Goal: Use online tool/utility: Utilize a website feature to perform a specific function

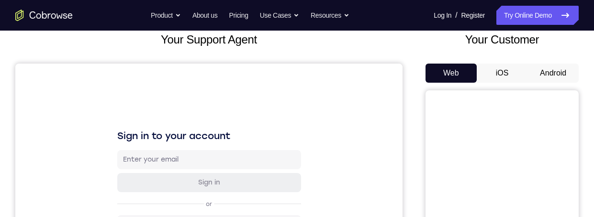
scroll to position [61, 0]
click at [552, 69] on button "Android" at bounding box center [552, 73] width 51 height 19
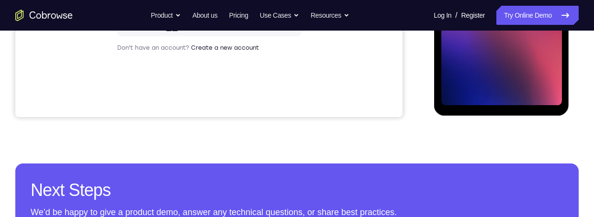
scroll to position [0, 0]
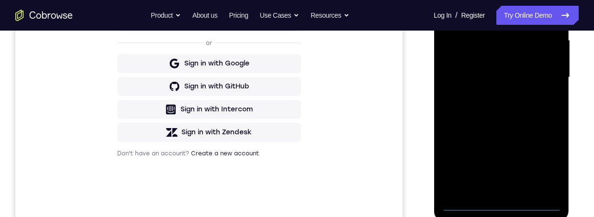
scroll to position [100, 0]
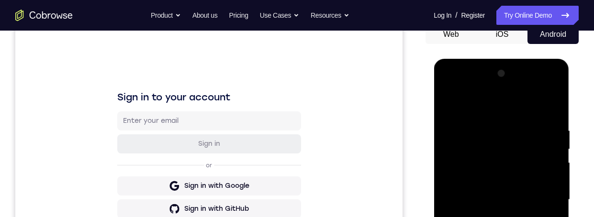
click at [492, 217] on div at bounding box center [501, 200] width 121 height 268
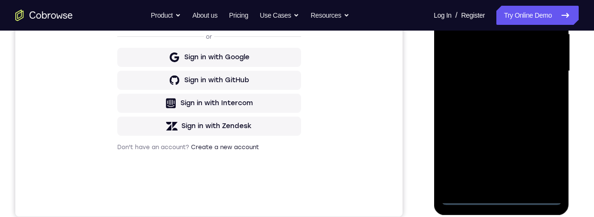
click at [581, 89] on div "Your Support Agent Your Customer Web iOS Android Next Steps We’d be happy to gi…" at bounding box center [297, 117] width 594 height 631
click at [541, 156] on div at bounding box center [501, 71] width 121 height 268
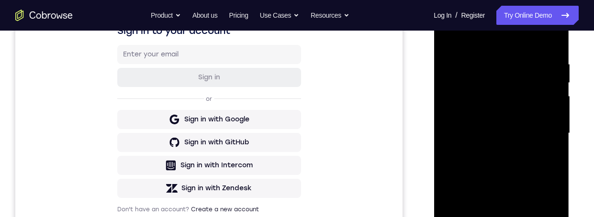
scroll to position [104, 0]
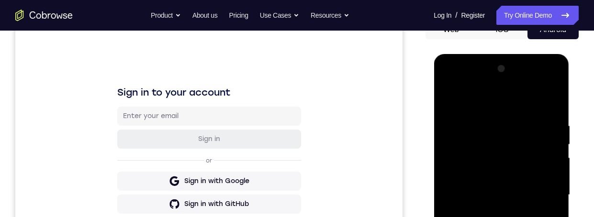
click at [479, 82] on div at bounding box center [501, 195] width 121 height 268
click at [467, 80] on div at bounding box center [501, 195] width 121 height 268
click at [544, 189] on div at bounding box center [501, 195] width 121 height 268
click at [489, 213] on div at bounding box center [501, 195] width 121 height 268
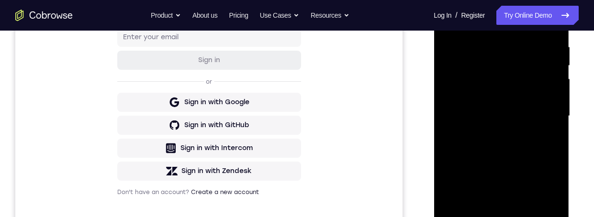
click at [508, 106] on div at bounding box center [501, 116] width 121 height 268
click at [483, 98] on div at bounding box center [501, 116] width 121 height 268
click at [512, 114] on div at bounding box center [501, 116] width 121 height 268
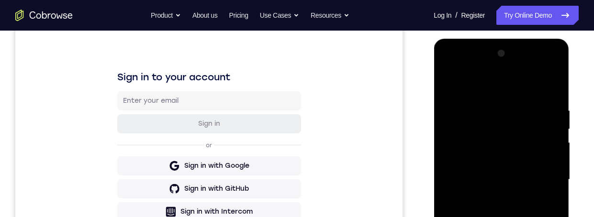
click at [532, 212] on div at bounding box center [501, 180] width 121 height 268
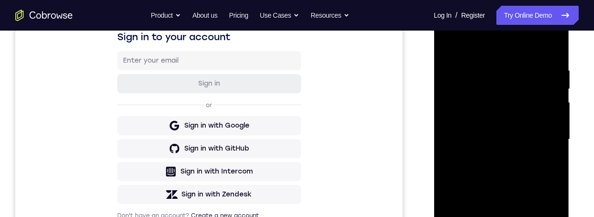
scroll to position [189, 0]
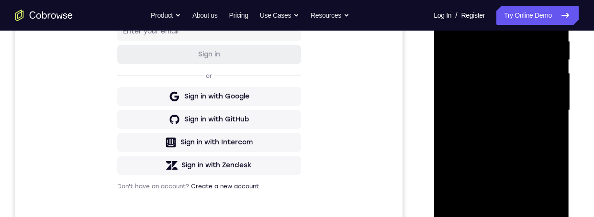
click at [523, 135] on div at bounding box center [501, 111] width 121 height 268
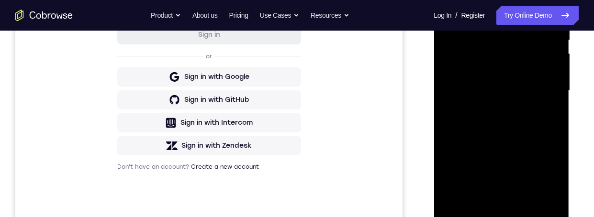
click at [525, 136] on div at bounding box center [501, 91] width 121 height 268
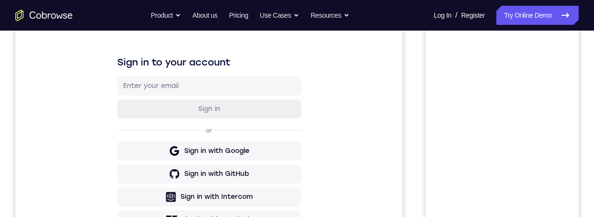
scroll to position [91, 0]
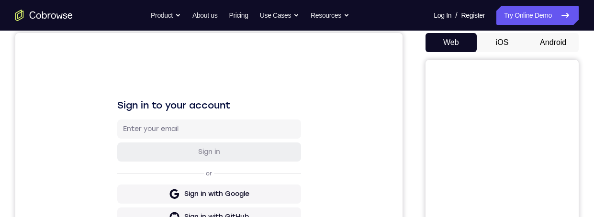
click at [551, 42] on button "Android" at bounding box center [552, 42] width 51 height 19
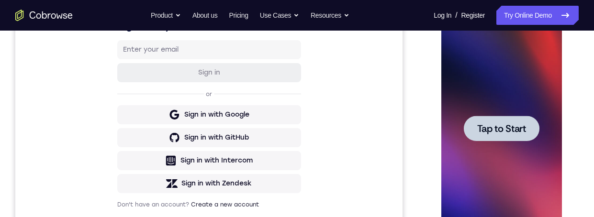
scroll to position [0, 0]
click at [509, 124] on span "Tap to Start" at bounding box center [501, 129] width 49 height 10
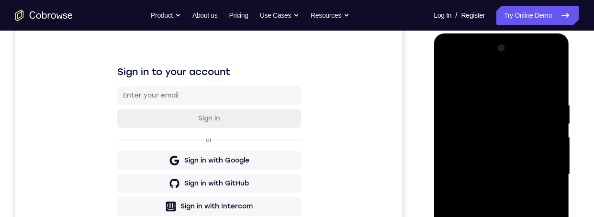
scroll to position [211, 0]
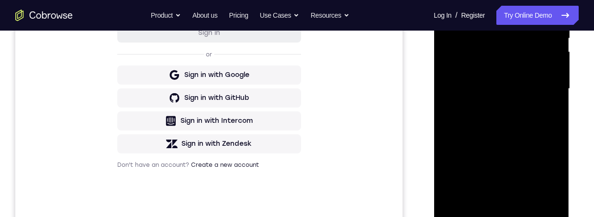
click at [492, 212] on div at bounding box center [501, 89] width 121 height 268
click at [500, 212] on div at bounding box center [501, 89] width 121 height 268
click at [496, 211] on div at bounding box center [501, 89] width 121 height 268
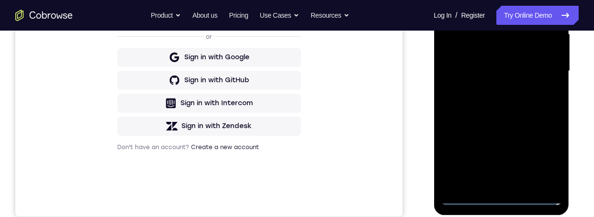
click at [499, 195] on div at bounding box center [501, 71] width 121 height 268
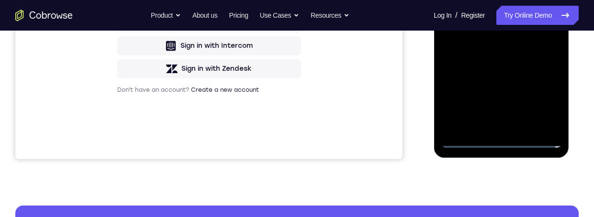
click at [498, 139] on div at bounding box center [501, 14] width 121 height 268
click at [542, 99] on div at bounding box center [501, 14] width 121 height 268
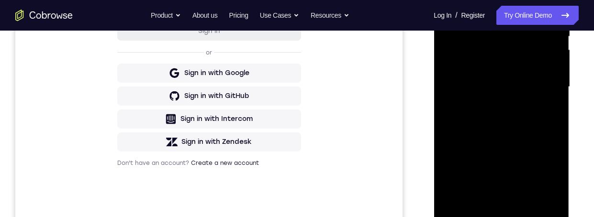
scroll to position [174, 0]
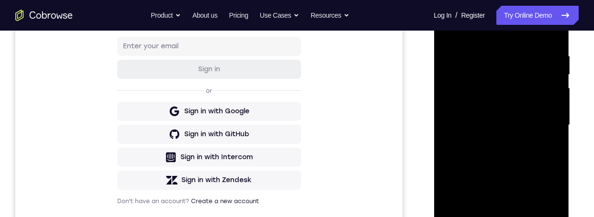
click at [446, 14] on div at bounding box center [501, 125] width 121 height 268
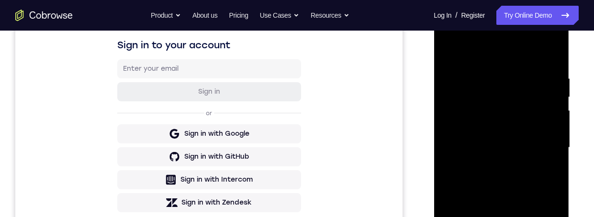
click at [543, 144] on div at bounding box center [501, 148] width 121 height 268
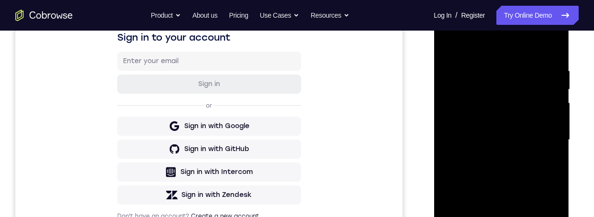
click at [491, 157] on div at bounding box center [501, 140] width 121 height 268
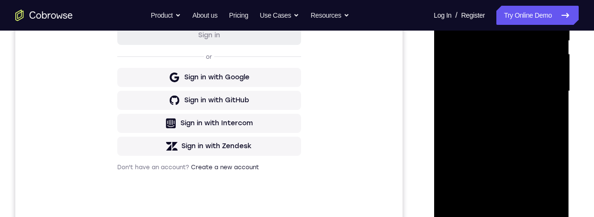
click at [519, 84] on div at bounding box center [501, 91] width 121 height 268
click at [486, 72] on div at bounding box center [501, 91] width 121 height 268
click at [497, 86] on div at bounding box center [501, 91] width 121 height 268
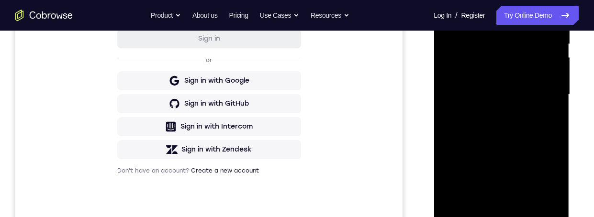
scroll to position [194, 0]
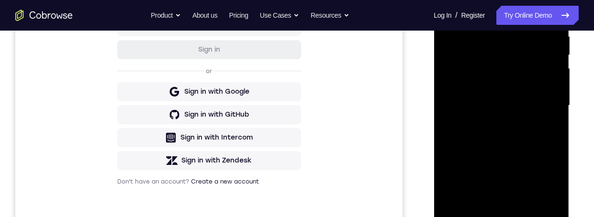
click at [527, 144] on div at bounding box center [501, 106] width 121 height 268
click at [531, 142] on div at bounding box center [501, 106] width 121 height 268
click at [530, 137] on div at bounding box center [501, 105] width 121 height 268
click at [523, 216] on div at bounding box center [501, 105] width 121 height 268
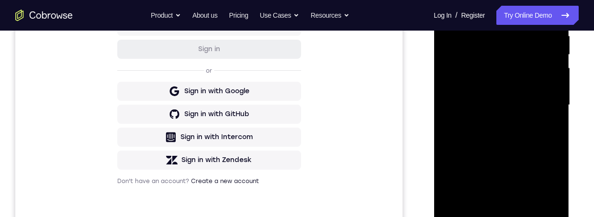
click at [524, 155] on div at bounding box center [501, 105] width 121 height 268
click at [521, 133] on div at bounding box center [501, 105] width 121 height 268
click at [488, 212] on div at bounding box center [501, 105] width 121 height 268
click at [542, 132] on div at bounding box center [501, 105] width 121 height 268
click at [550, 130] on div at bounding box center [501, 105] width 121 height 268
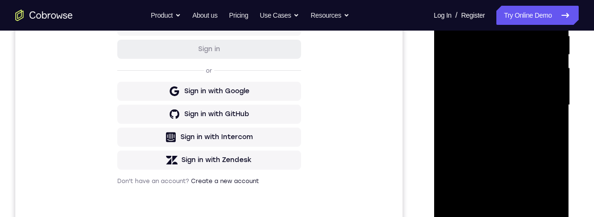
click at [477, 213] on div at bounding box center [501, 105] width 121 height 268
click at [523, 161] on div at bounding box center [501, 105] width 121 height 268
click at [522, 162] on div at bounding box center [501, 105] width 121 height 268
click at [547, 126] on div at bounding box center [501, 105] width 121 height 268
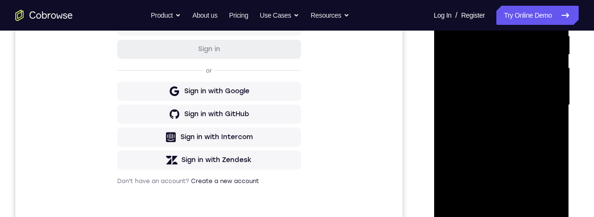
scroll to position [159, 0]
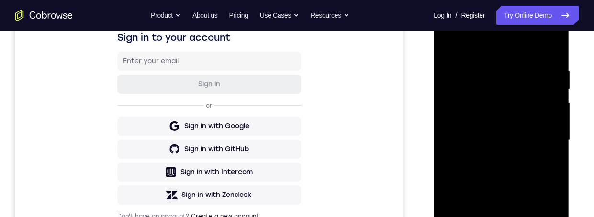
click at [445, 45] on div at bounding box center [501, 140] width 121 height 268
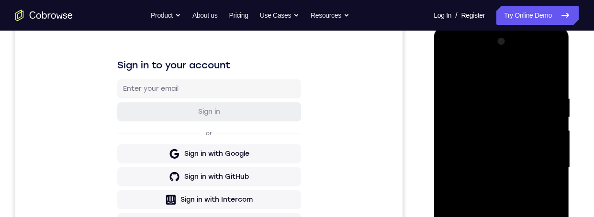
click at [511, 194] on div at bounding box center [501, 168] width 121 height 268
click at [485, 217] on div at bounding box center [501, 168] width 121 height 268
click at [551, 217] on div at bounding box center [501, 168] width 121 height 268
click at [550, 217] on div at bounding box center [501, 168] width 121 height 268
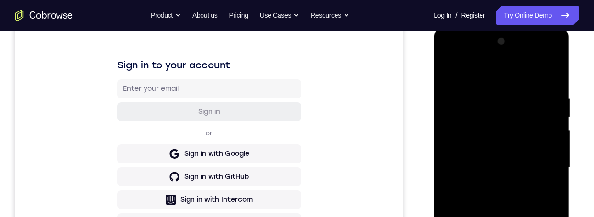
click at [551, 217] on div at bounding box center [501, 168] width 121 height 268
click at [550, 194] on div at bounding box center [501, 168] width 121 height 268
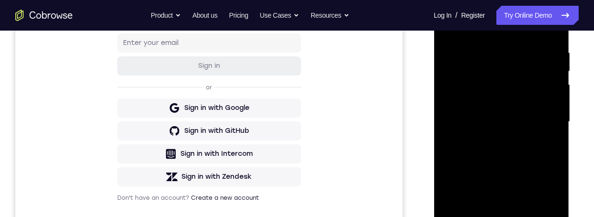
click at [446, 24] on div at bounding box center [501, 122] width 121 height 268
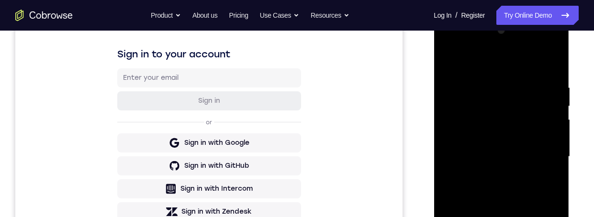
scroll to position [206, 0]
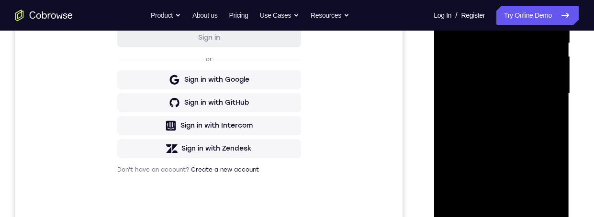
click at [507, 125] on div at bounding box center [501, 94] width 121 height 268
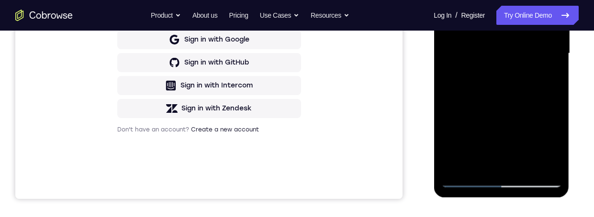
click at [485, 162] on div at bounding box center [501, 54] width 121 height 268
click at [478, 26] on div at bounding box center [501, 54] width 121 height 268
click at [508, 109] on div at bounding box center [501, 54] width 121 height 268
click at [549, 76] on div at bounding box center [501, 54] width 121 height 268
click at [472, 31] on div at bounding box center [501, 54] width 121 height 268
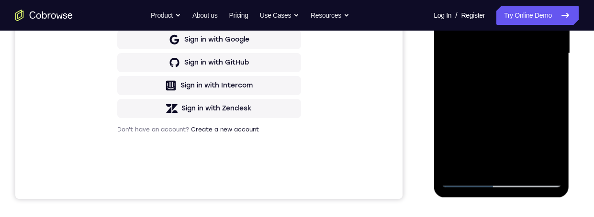
click at [494, 110] on div at bounding box center [501, 54] width 121 height 268
click at [544, 76] on div at bounding box center [501, 54] width 121 height 268
click at [444, 0] on div at bounding box center [501, 54] width 121 height 268
click at [515, 80] on div at bounding box center [501, 54] width 121 height 268
click at [489, 155] on div at bounding box center [501, 54] width 121 height 268
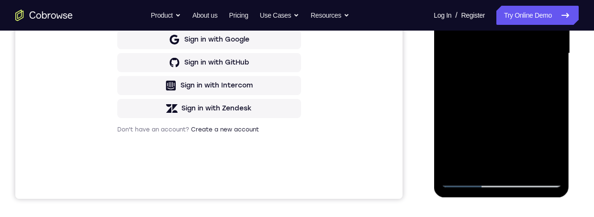
click at [468, 162] on div at bounding box center [501, 54] width 121 height 268
click at [553, 143] on div at bounding box center [501, 54] width 121 height 268
click at [551, 143] on div at bounding box center [501, 54] width 121 height 268
click at [552, 142] on div at bounding box center [501, 54] width 121 height 268
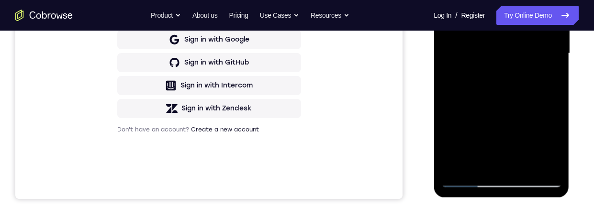
click at [551, 141] on div at bounding box center [501, 54] width 121 height 268
click at [547, 77] on div at bounding box center [501, 54] width 121 height 268
click at [552, 78] on div at bounding box center [501, 54] width 121 height 268
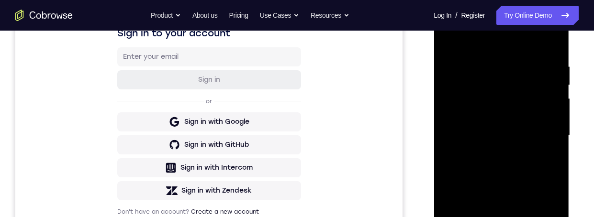
click at [451, 41] on div at bounding box center [501, 136] width 121 height 268
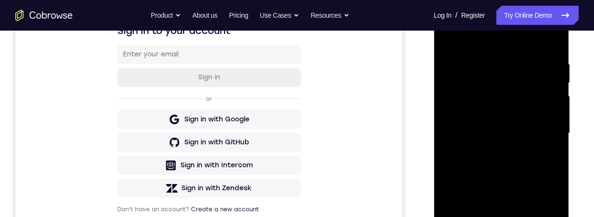
scroll to position [171, 0]
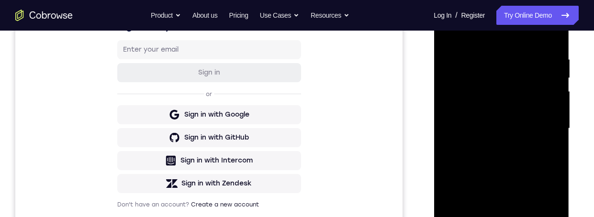
click at [507, 156] on div at bounding box center [501, 129] width 121 height 268
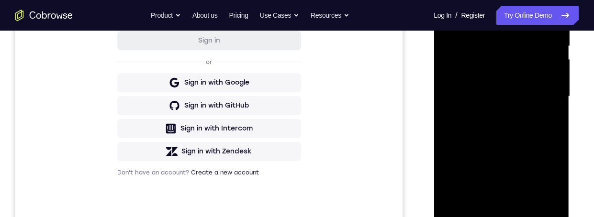
click at [490, 200] on div at bounding box center [501, 97] width 121 height 268
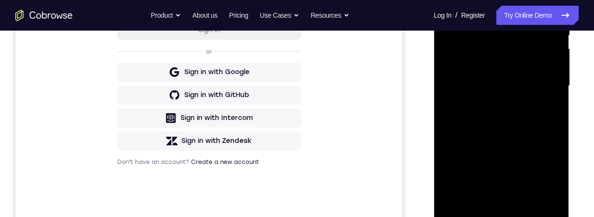
click at [549, 106] on div at bounding box center [501, 86] width 121 height 268
click at [445, 0] on div at bounding box center [501, 86] width 121 height 268
click at [556, 30] on div at bounding box center [501, 86] width 121 height 268
click at [520, 38] on div at bounding box center [501, 86] width 121 height 268
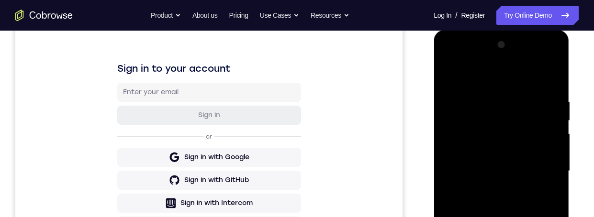
click at [477, 217] on div at bounding box center [501, 171] width 121 height 268
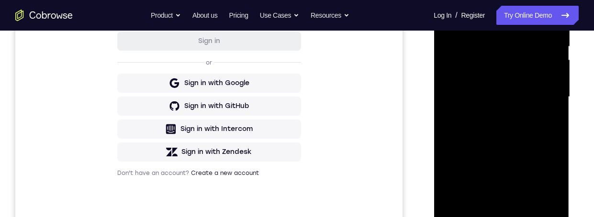
click at [452, 178] on div at bounding box center [501, 97] width 121 height 268
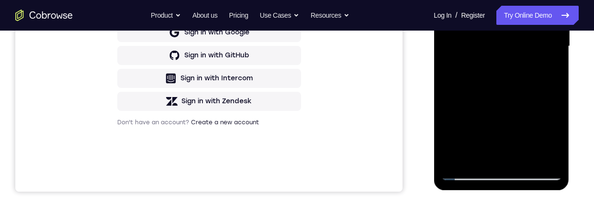
scroll to position [255, 0]
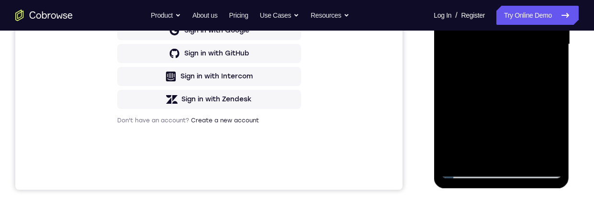
click at [452, 126] on div at bounding box center [501, 45] width 121 height 268
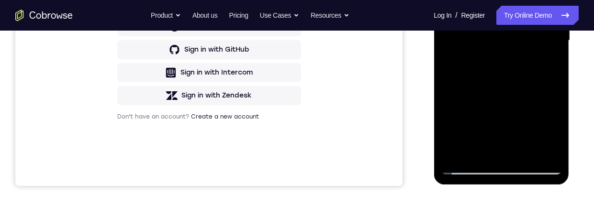
click at [477, 113] on div at bounding box center [501, 41] width 121 height 268
click at [481, 114] on div at bounding box center [501, 41] width 121 height 268
click at [481, 113] on div at bounding box center [501, 41] width 121 height 268
click at [482, 110] on div at bounding box center [501, 41] width 121 height 268
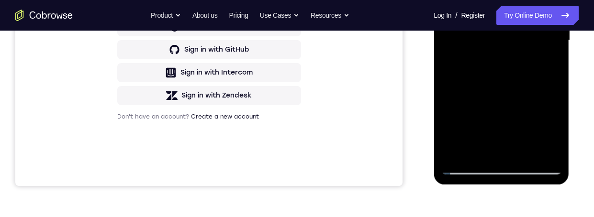
click at [482, 114] on div at bounding box center [501, 41] width 121 height 268
click at [482, 113] on div at bounding box center [501, 41] width 121 height 268
click at [482, 111] on div at bounding box center [501, 41] width 121 height 268
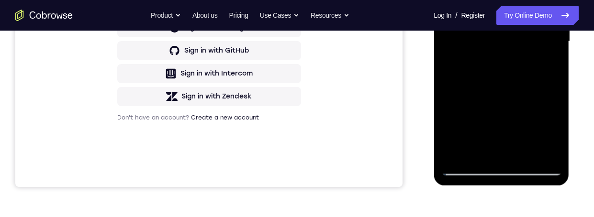
click at [449, 0] on div at bounding box center [501, 42] width 121 height 268
click at [481, 156] on div at bounding box center [501, 42] width 121 height 268
click at [508, 0] on div at bounding box center [501, 42] width 121 height 268
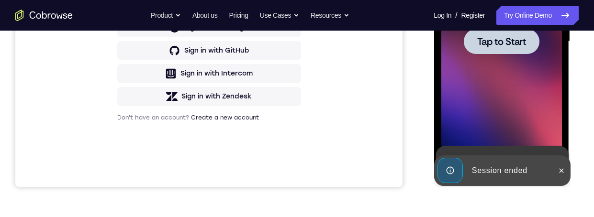
click at [511, 40] on span "Tap to Start" at bounding box center [501, 42] width 49 height 10
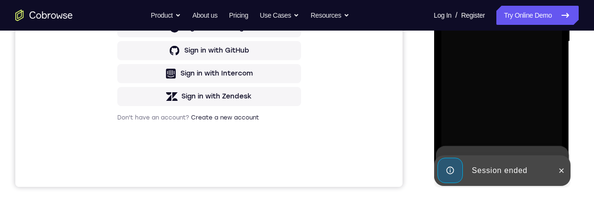
scroll to position [144, 0]
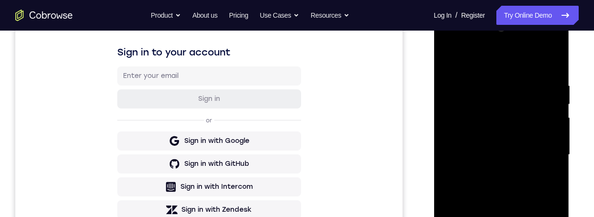
click at [496, 217] on div at bounding box center [501, 155] width 121 height 268
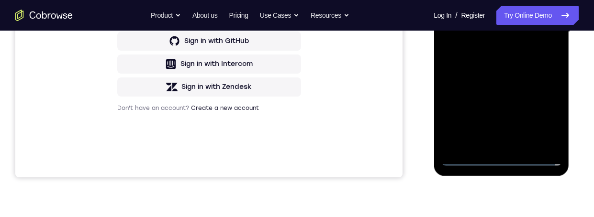
click at [500, 159] on div at bounding box center [501, 32] width 121 height 268
click at [497, 159] on div at bounding box center [501, 32] width 121 height 268
click at [539, 116] on div at bounding box center [501, 32] width 121 height 268
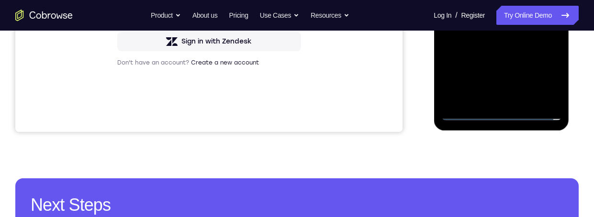
scroll to position [218, 0]
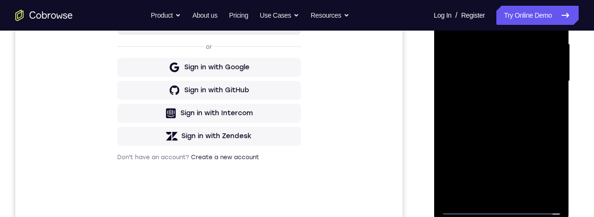
click at [461, 0] on div at bounding box center [501, 81] width 121 height 268
click at [543, 74] on div at bounding box center [501, 81] width 121 height 268
click at [487, 96] on div at bounding box center [501, 81] width 121 height 268
click at [478, 69] on div at bounding box center [501, 81] width 121 height 268
click at [468, 55] on div at bounding box center [501, 81] width 121 height 268
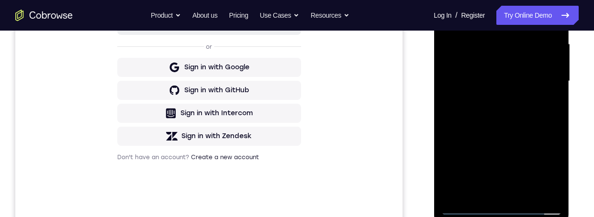
click at [549, 60] on div at bounding box center [501, 81] width 121 height 268
click at [522, 77] on div at bounding box center [501, 81] width 121 height 268
click at [536, 112] on div at bounding box center [501, 81] width 121 height 268
click at [531, 120] on div at bounding box center [501, 81] width 121 height 268
click at [535, 101] on div at bounding box center [501, 81] width 121 height 268
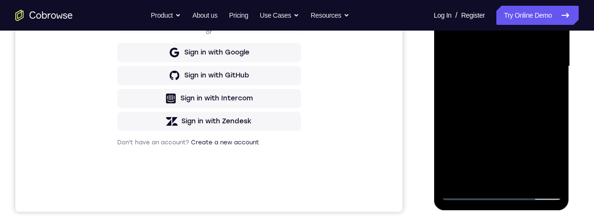
scroll to position [238, 0]
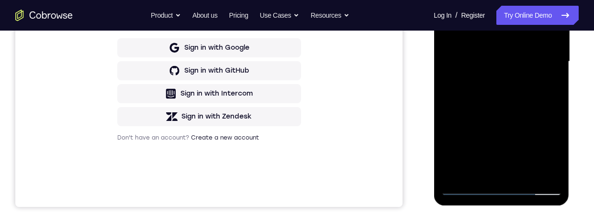
click at [529, 170] on div at bounding box center [501, 62] width 121 height 268
click at [524, 170] on div at bounding box center [501, 62] width 121 height 268
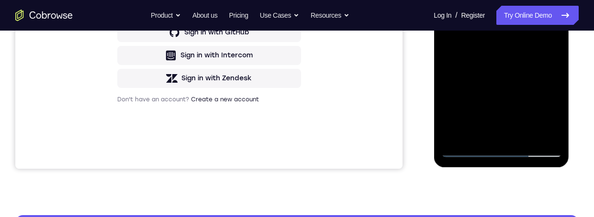
click at [523, 10] on div at bounding box center [501, 23] width 121 height 268
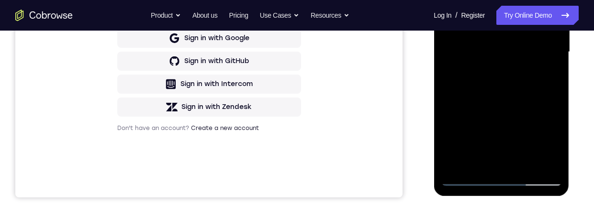
click at [496, 156] on div at bounding box center [501, 52] width 121 height 268
click at [551, 143] on div at bounding box center [501, 52] width 121 height 268
click at [475, 163] on div at bounding box center [501, 52] width 121 height 268
click at [524, 106] on div at bounding box center [501, 52] width 121 height 268
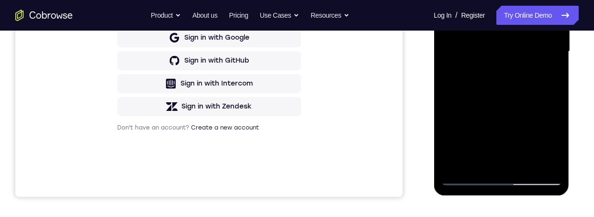
click at [524, 104] on div at bounding box center [501, 52] width 121 height 268
click at [525, 103] on div at bounding box center [501, 52] width 121 height 268
click at [547, 69] on div at bounding box center [501, 52] width 121 height 268
click at [448, 161] on div at bounding box center [501, 52] width 121 height 268
click at [524, 144] on div at bounding box center [501, 52] width 121 height 268
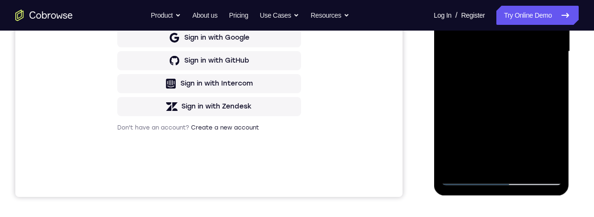
click at [523, 141] on div at bounding box center [501, 52] width 121 height 268
click at [522, 141] on div at bounding box center [501, 52] width 121 height 268
click at [548, 73] on div at bounding box center [501, 52] width 121 height 268
click at [447, 0] on div at bounding box center [501, 52] width 121 height 268
click at [479, 163] on div at bounding box center [501, 52] width 121 height 268
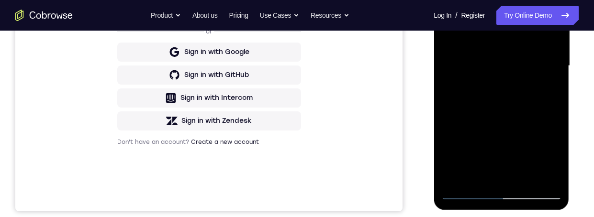
scroll to position [222, 0]
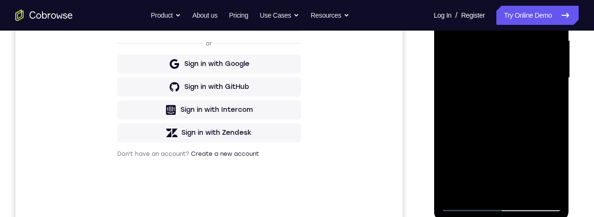
click at [485, 0] on div at bounding box center [501, 78] width 121 height 268
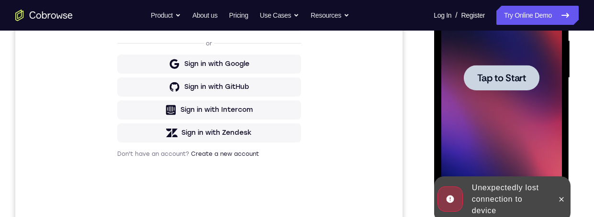
scroll to position [125, 0]
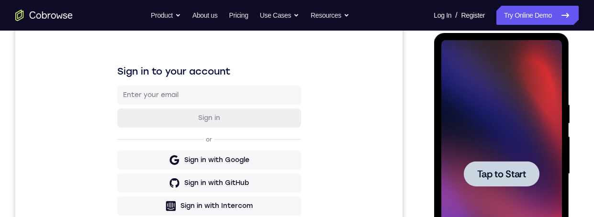
click at [508, 179] on span "Tap to Start" at bounding box center [501, 174] width 49 height 10
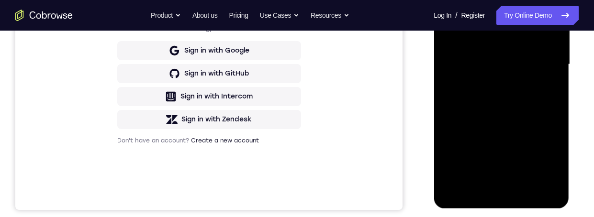
scroll to position [95, 0]
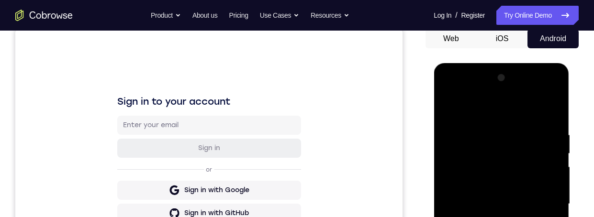
click at [500, 217] on div at bounding box center [501, 204] width 121 height 268
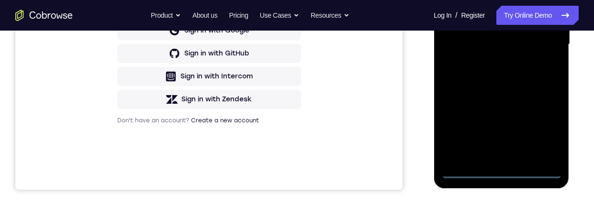
click at [540, 131] on div at bounding box center [501, 45] width 121 height 268
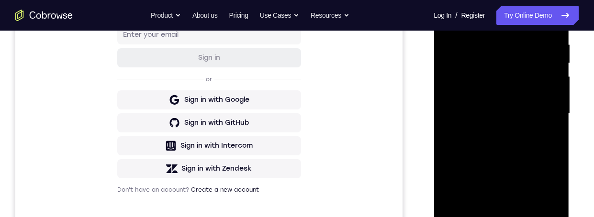
scroll to position [149, 0]
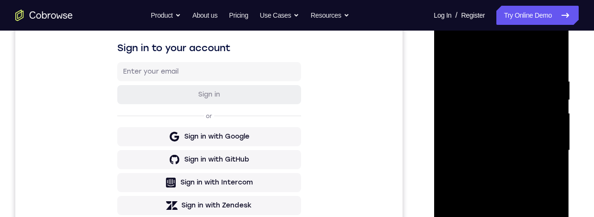
click at [448, 37] on div at bounding box center [501, 151] width 121 height 268
click at [540, 147] on div at bounding box center [501, 151] width 121 height 268
click at [488, 166] on div at bounding box center [501, 151] width 121 height 268
click at [510, 144] on div at bounding box center [501, 151] width 121 height 268
click at [482, 136] on div at bounding box center [501, 151] width 121 height 268
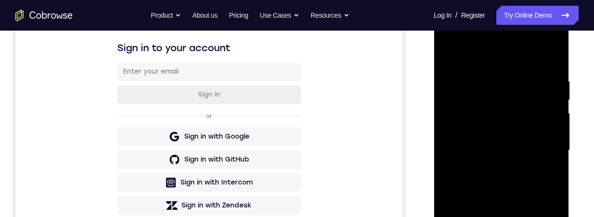
click at [515, 150] on div at bounding box center [501, 151] width 121 height 268
click at [515, 182] on div at bounding box center [501, 151] width 121 height 268
click at [524, 190] on div at bounding box center [501, 151] width 121 height 268
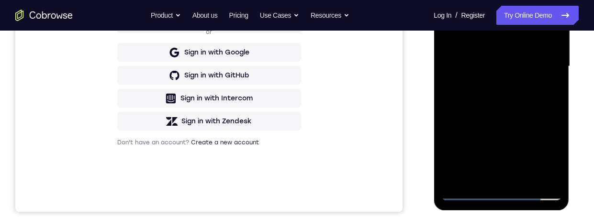
click at [478, 179] on div at bounding box center [501, 67] width 121 height 268
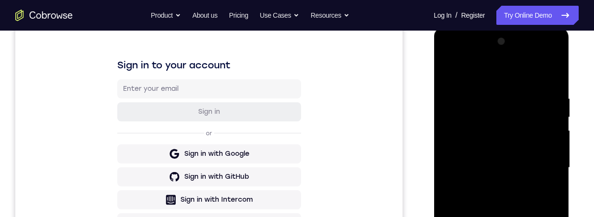
scroll to position [128, 0]
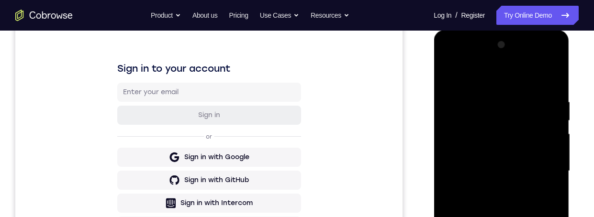
click at [506, 72] on div at bounding box center [501, 171] width 121 height 268
click at [524, 109] on div at bounding box center [501, 171] width 121 height 268
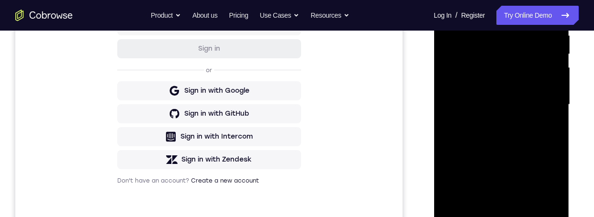
scroll to position [180, 0]
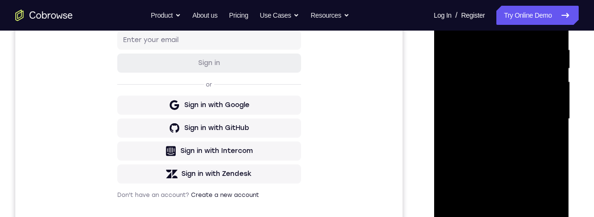
click at [452, 72] on div at bounding box center [501, 119] width 121 height 268
click at [542, 134] on div at bounding box center [501, 119] width 121 height 268
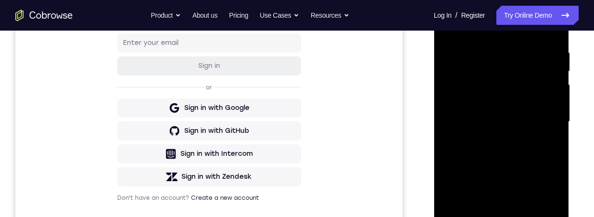
scroll to position [178, 0]
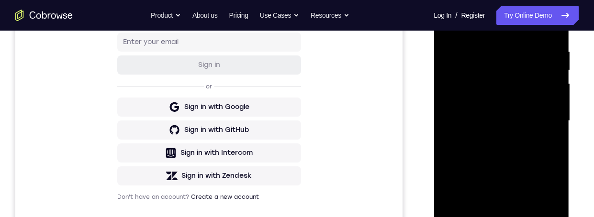
click at [541, 135] on div at bounding box center [501, 121] width 121 height 268
click at [544, 142] on div at bounding box center [501, 122] width 121 height 268
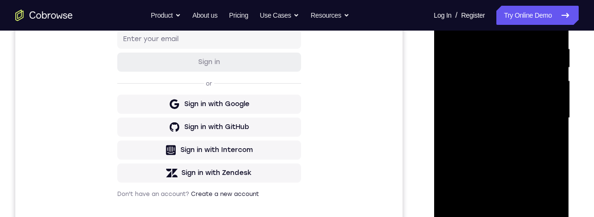
scroll to position [182, 0]
click at [551, 122] on div at bounding box center [501, 117] width 121 height 268
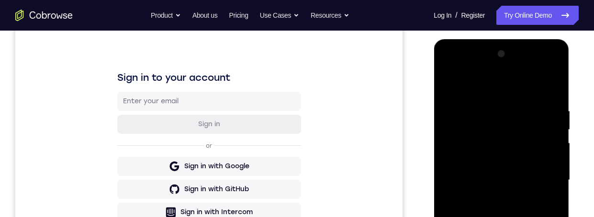
scroll to position [114, 0]
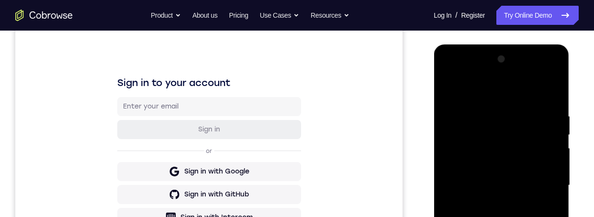
click at [549, 112] on div at bounding box center [501, 186] width 121 height 268
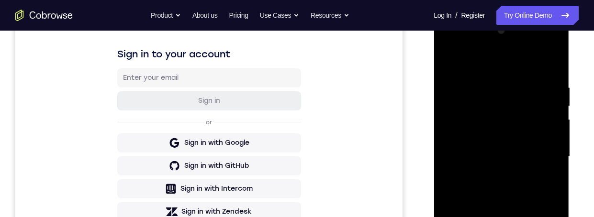
scroll to position [131, 0]
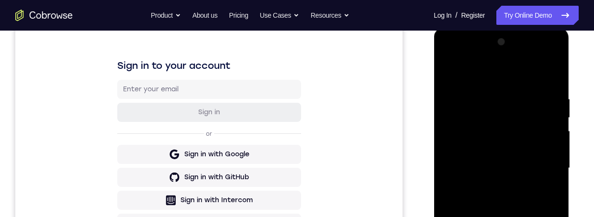
click at [553, 44] on div at bounding box center [501, 168] width 121 height 268
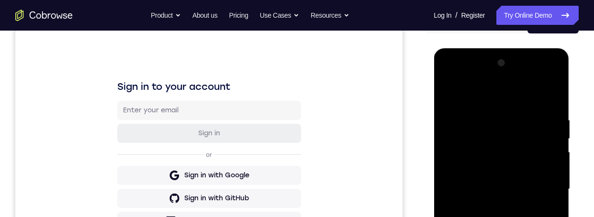
scroll to position [216, 0]
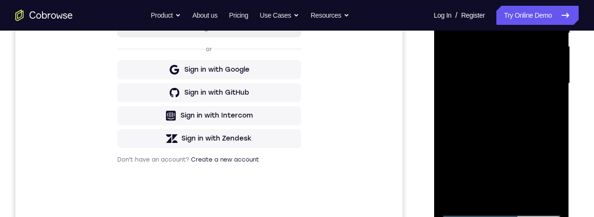
click at [520, 72] on div at bounding box center [501, 84] width 121 height 268
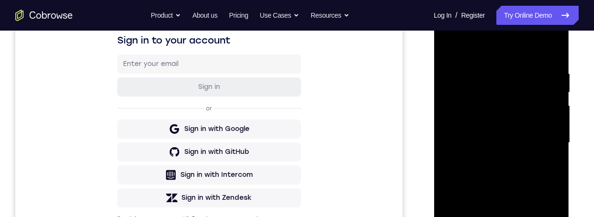
scroll to position [166, 0]
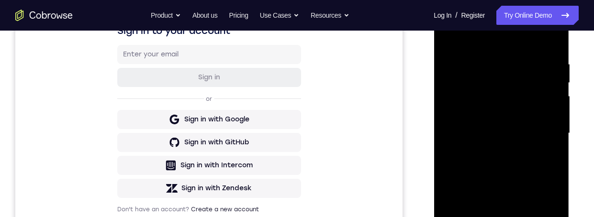
click at [509, 123] on div at bounding box center [501, 134] width 121 height 268
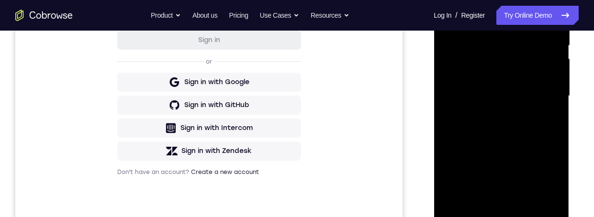
scroll to position [103, 0]
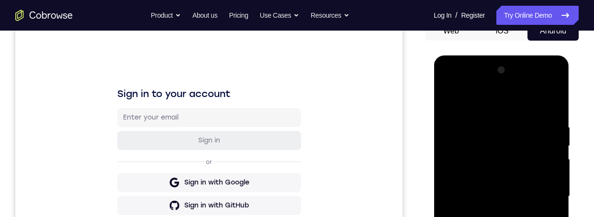
click at [514, 112] on div at bounding box center [501, 197] width 121 height 268
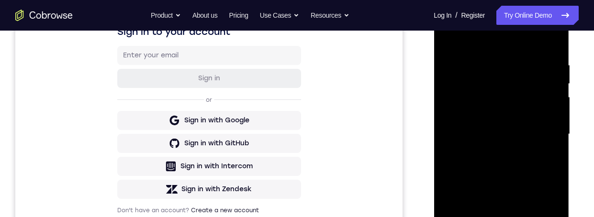
scroll to position [179, 0]
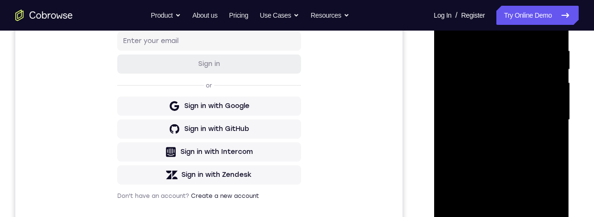
click at [524, 136] on div at bounding box center [501, 120] width 121 height 268
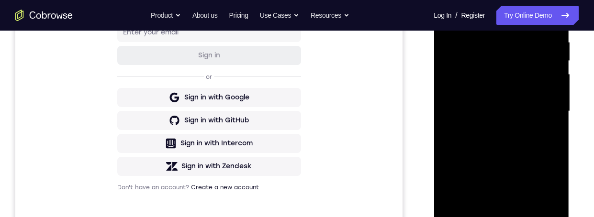
scroll to position [226, 0]
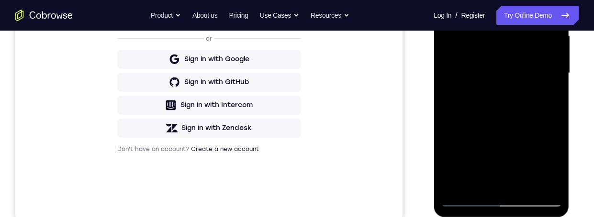
click at [515, 121] on div at bounding box center [501, 73] width 121 height 268
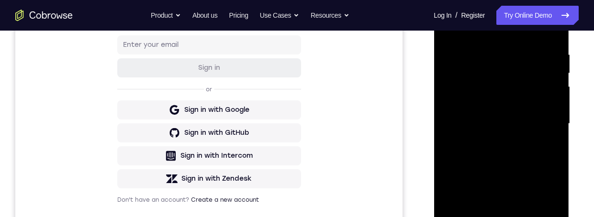
scroll to position [167, 0]
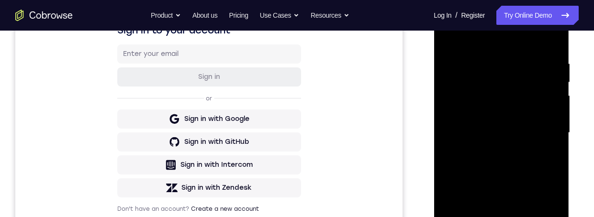
click at [520, 123] on div at bounding box center [501, 133] width 121 height 268
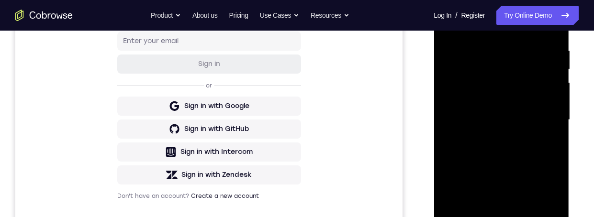
scroll to position [279, 0]
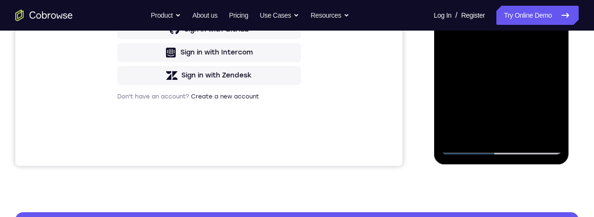
click at [487, 126] on div at bounding box center [501, 21] width 121 height 268
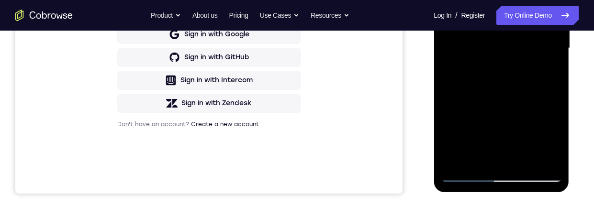
scroll to position [228, 0]
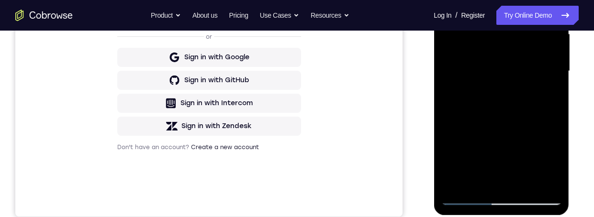
click at [475, 94] on div at bounding box center [501, 71] width 121 height 268
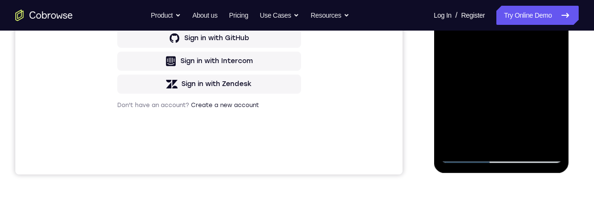
scroll to position [308, 0]
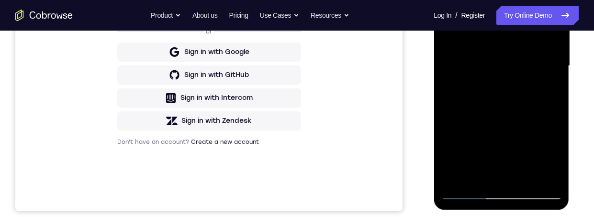
click at [493, 89] on div at bounding box center [501, 66] width 121 height 268
click at [493, 88] on div at bounding box center [501, 66] width 121 height 268
click at [492, 87] on div at bounding box center [501, 66] width 121 height 268
click at [548, 90] on div at bounding box center [501, 66] width 121 height 268
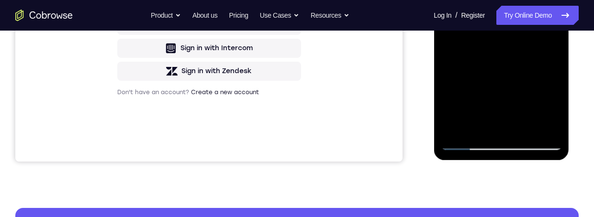
click at [551, 108] on div at bounding box center [501, 16] width 121 height 268
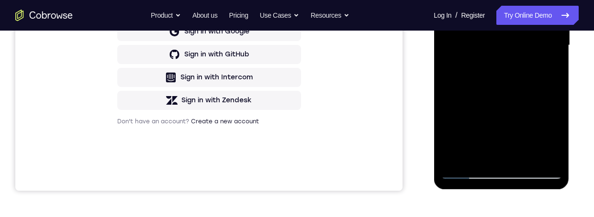
scroll to position [250, 0]
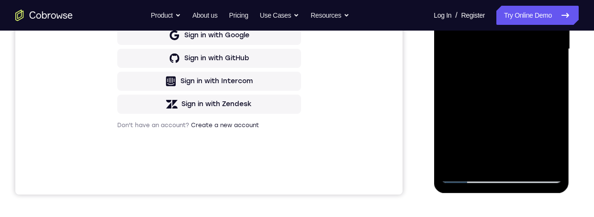
click at [545, 73] on div at bounding box center [501, 49] width 121 height 268
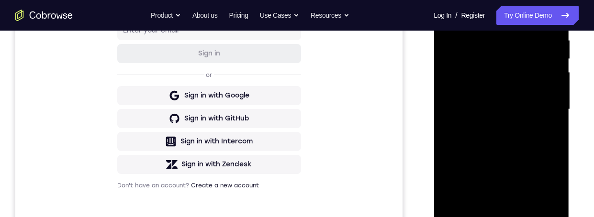
scroll to position [144, 0]
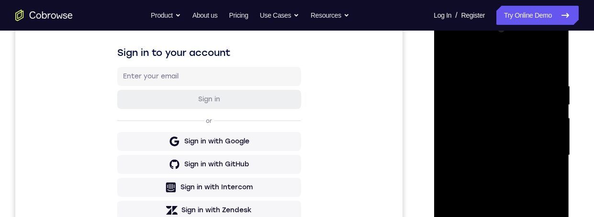
click at [448, 58] on div at bounding box center [501, 156] width 121 height 268
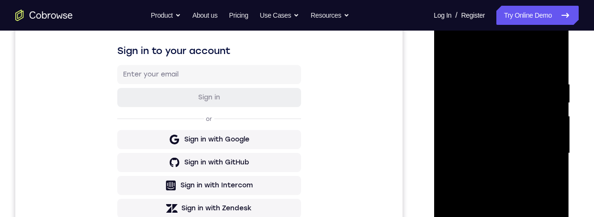
scroll to position [77, 0]
